Goal: Navigation & Orientation: Find specific page/section

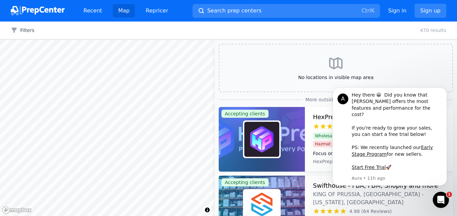
click at [398, 28] on div "Filters Clear all 470 results" at bounding box center [228, 31] width 457 height 18
drag, startPoint x: 420, startPoint y: 0, endPoint x: 318, endPoint y: 1, distance: 101.9
click at [318, 1] on div "Recent Map Repricer Search prep centers Ctrl K Open main menu Sign in Sign up" at bounding box center [228, 11] width 435 height 22
drag, startPoint x: 349, startPoint y: 99, endPoint x: 399, endPoint y: 173, distance: 89.0
click at [399, 173] on div "A Hey there 😀 Did you know that [PERSON_NAME] offers the most features and perf…" at bounding box center [389, 136] width 104 height 89
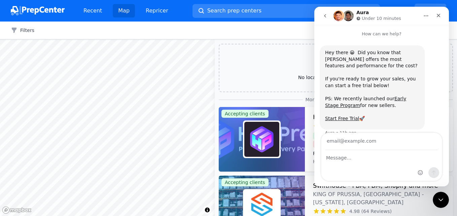
drag, startPoint x: 376, startPoint y: 110, endPoint x: 327, endPoint y: 40, distance: 84.7
click at [327, 40] on div "Hey there 😀 Did you know that [PERSON_NAME] offers the most features and perfor…" at bounding box center [381, 90] width 135 height 107
click at [365, 162] on div "Intercom messenger" at bounding box center [381, 165] width 120 height 30
click at [428, 12] on button "Home" at bounding box center [425, 15] width 13 height 13
click at [438, 12] on div "Close" at bounding box center [438, 15] width 12 height 12
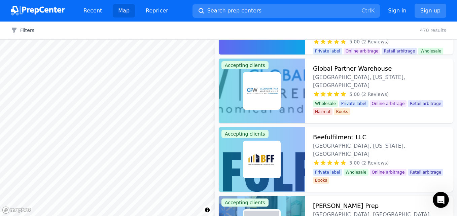
scroll to position [7050, 0]
